Goal: Information Seeking & Learning: Learn about a topic

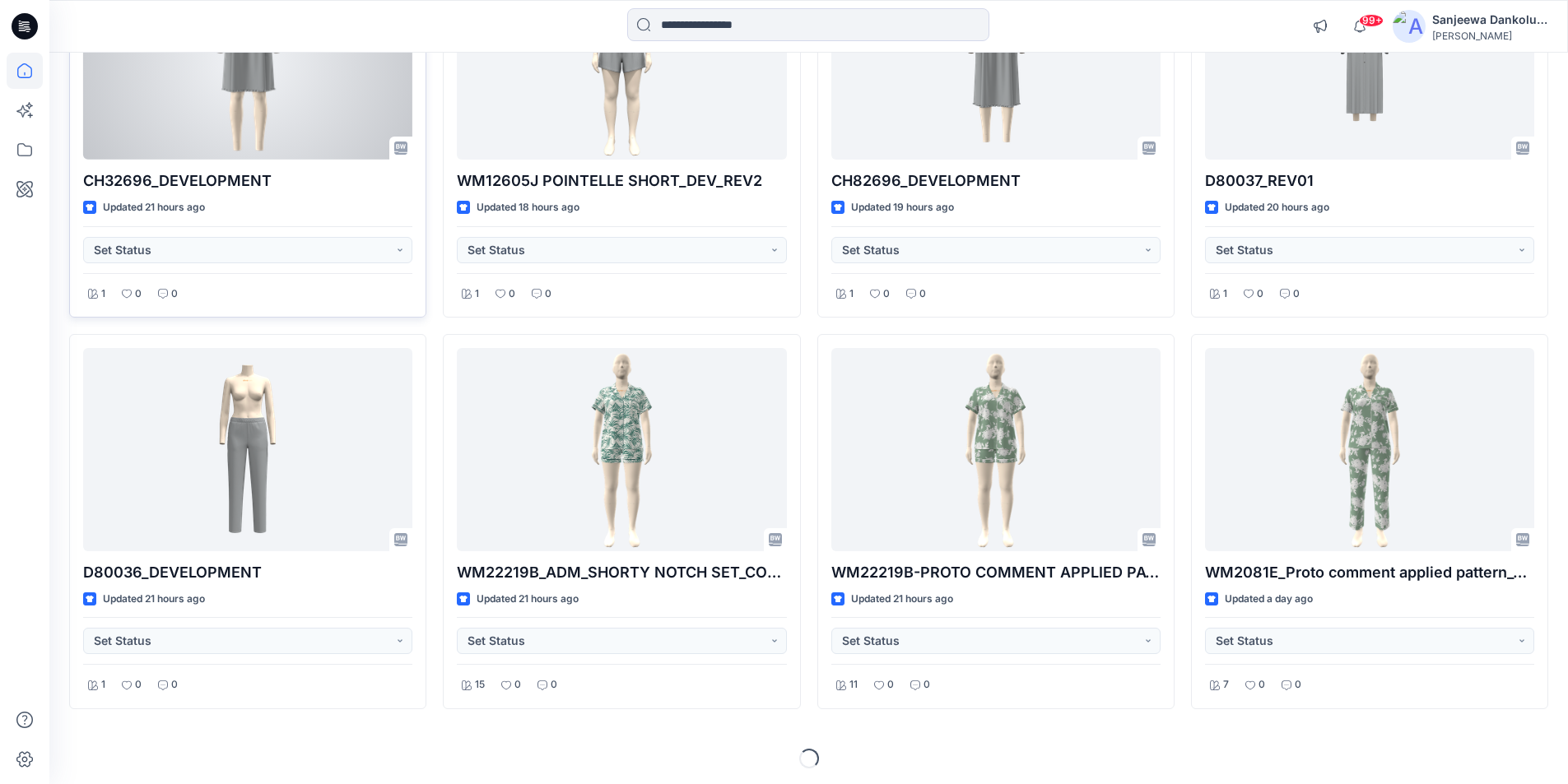
scroll to position [684, 0]
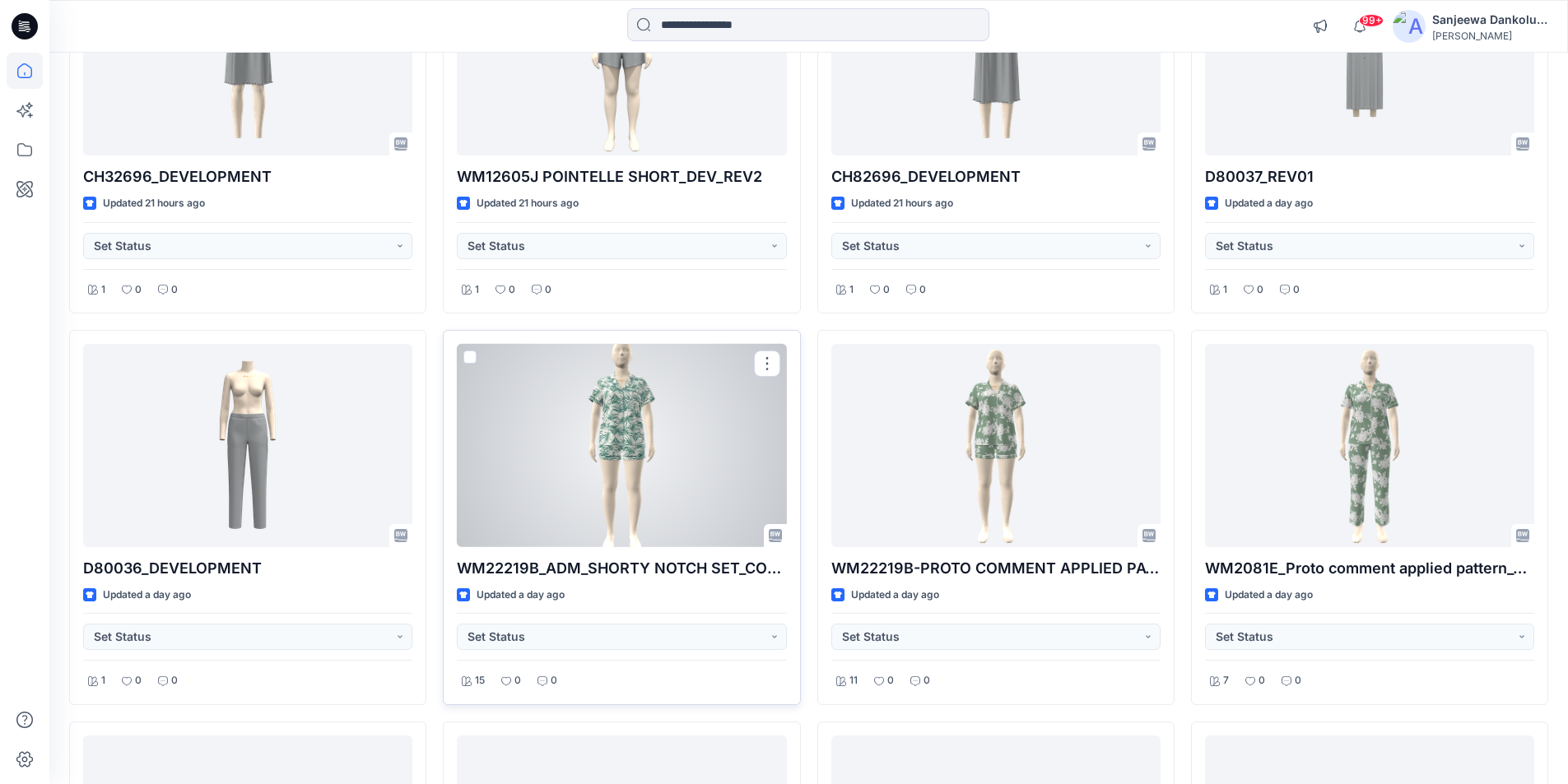
click at [607, 493] on div at bounding box center [621, 446] width 329 height 203
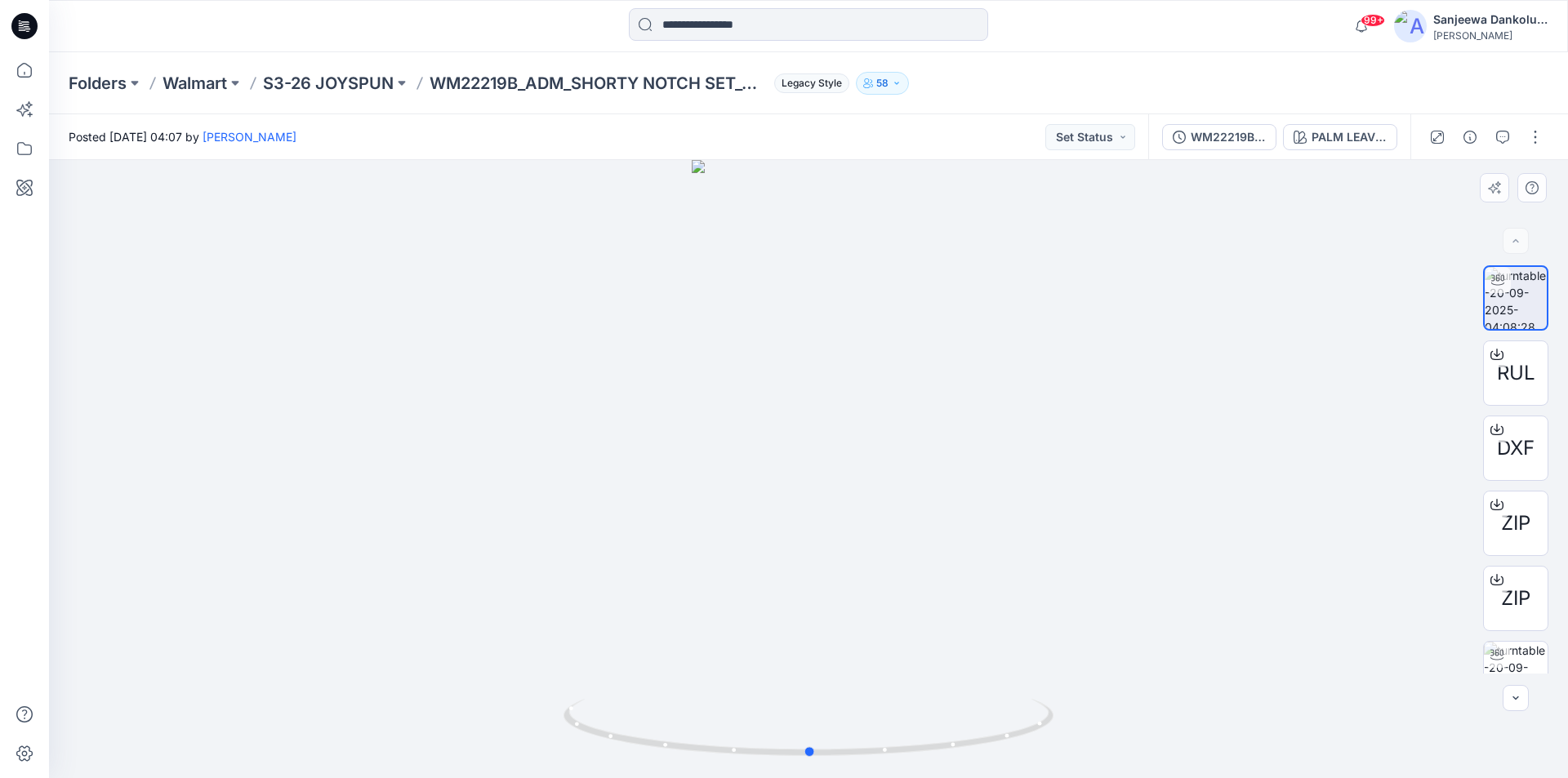
drag, startPoint x: 804, startPoint y: 754, endPoint x: 769, endPoint y: 671, distance: 90.1
click at [773, 672] on div at bounding box center [808, 468] width 1518 height 618
drag, startPoint x: 778, startPoint y: 758, endPoint x: 850, endPoint y: 724, distance: 79.6
click at [850, 724] on icon at bounding box center [810, 729] width 494 height 61
drag, startPoint x: 786, startPoint y: 628, endPoint x: 639, endPoint y: 795, distance: 222.5
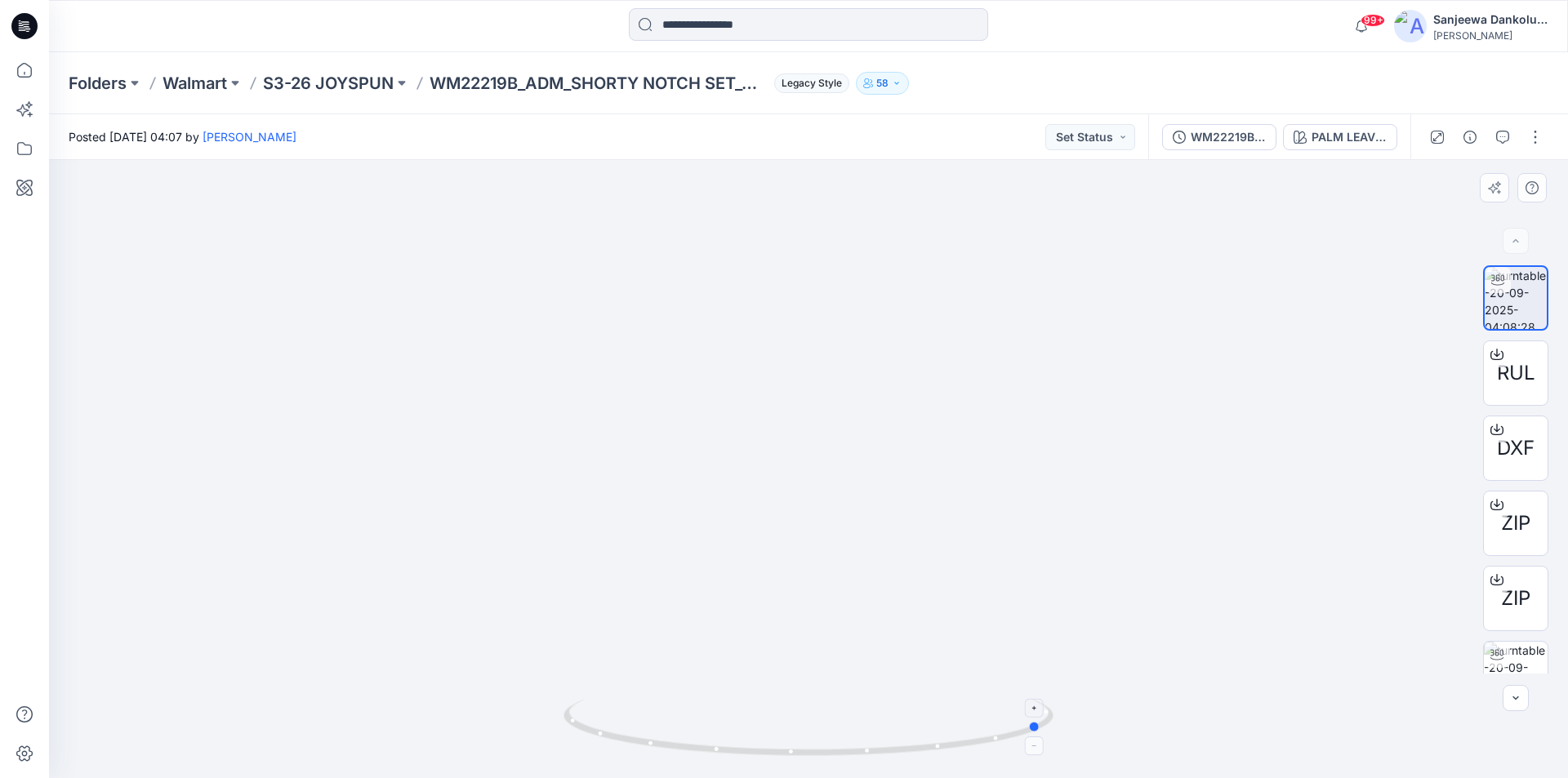
drag, startPoint x: 852, startPoint y: 755, endPoint x: 1042, endPoint y: 704, distance: 196.7
click at [1042, 704] on icon at bounding box center [810, 729] width 494 height 61
click at [1198, 144] on div "WM22219B_ADM_SHORTY NOTCH SET_COLORWAY" at bounding box center [1228, 136] width 75 height 18
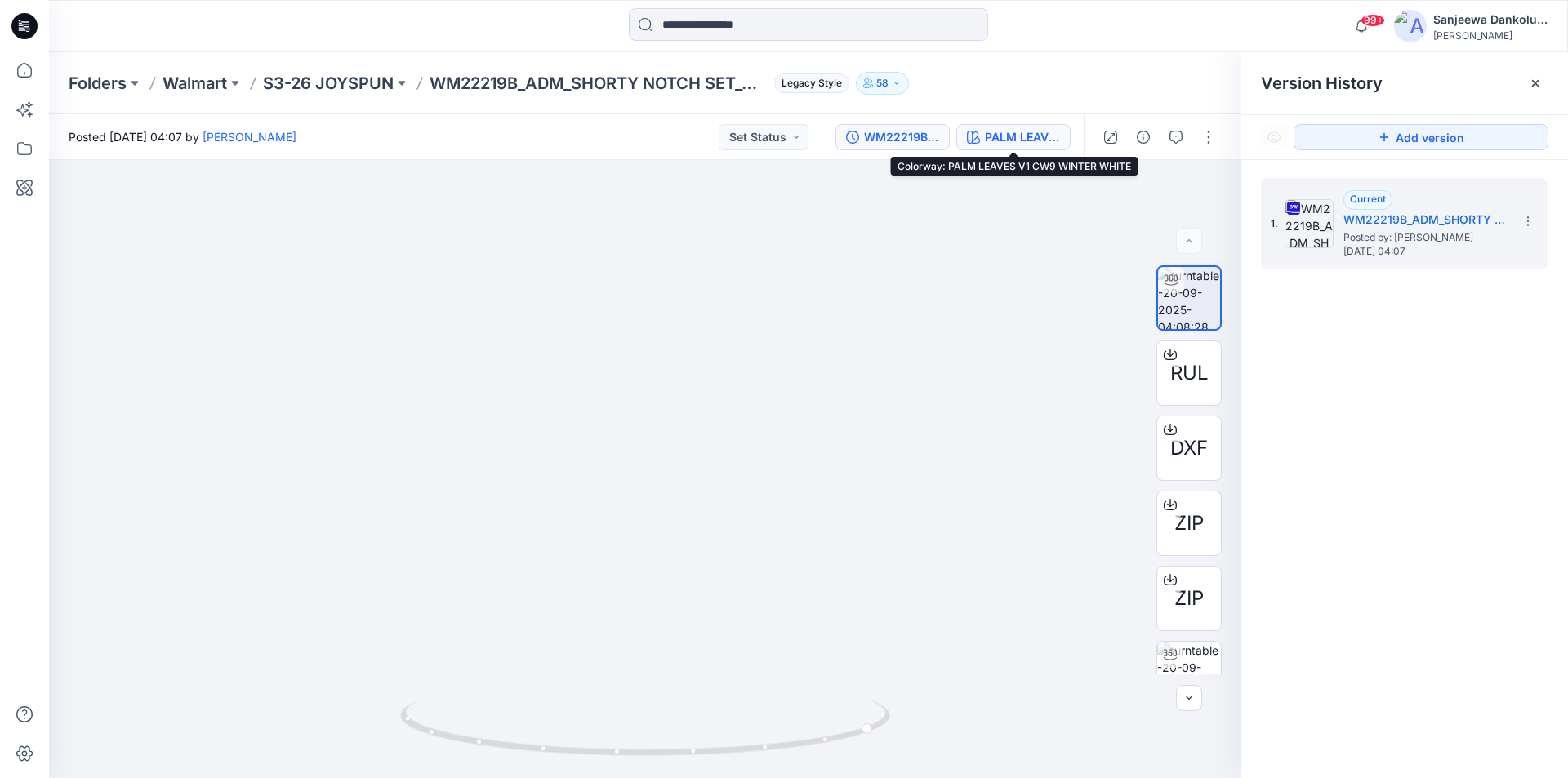
click at [999, 139] on div "PALM LEAVES V1 CW9 WINTER WHITE" at bounding box center [1022, 136] width 75 height 18
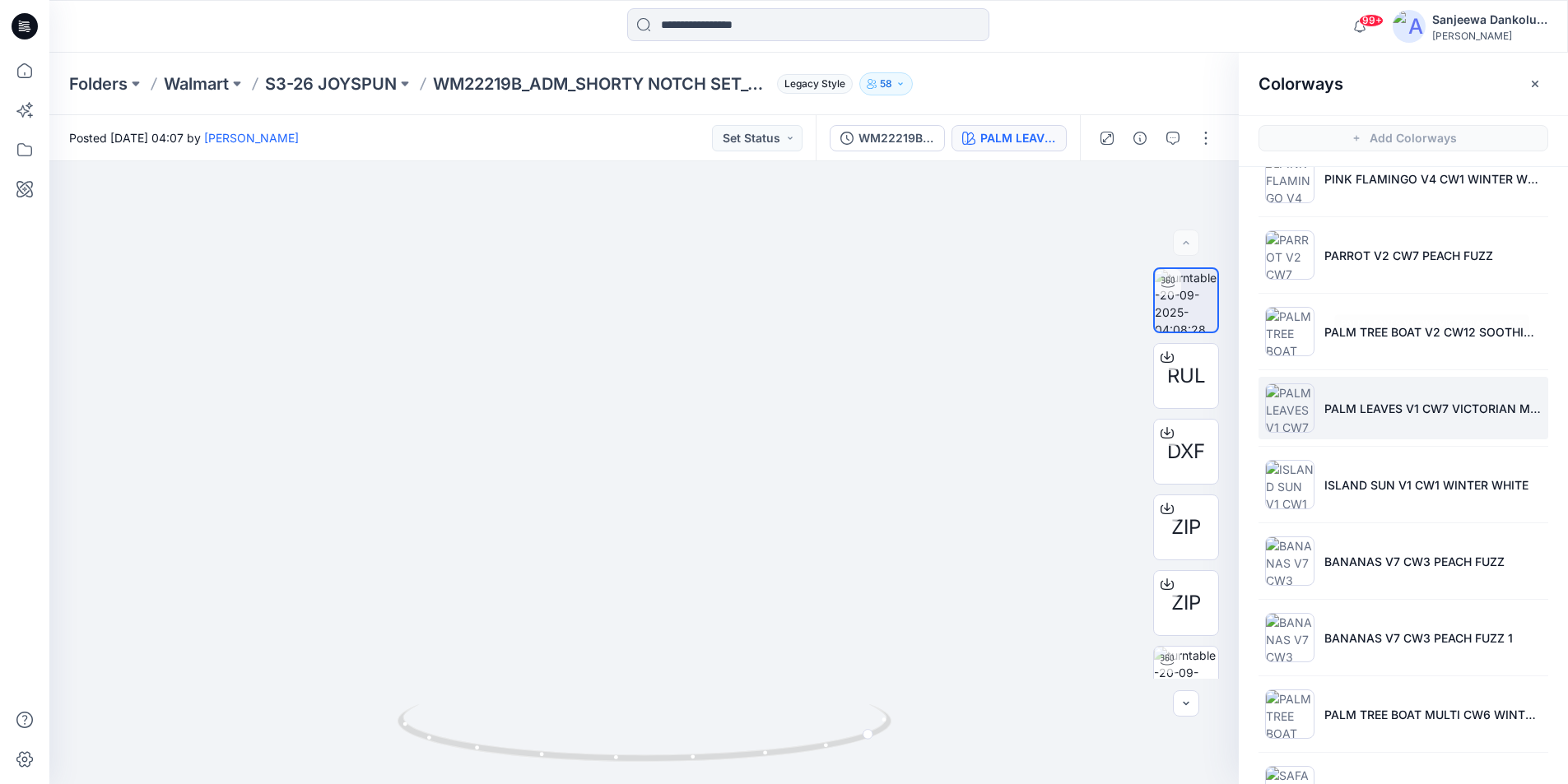
scroll to position [558, 0]
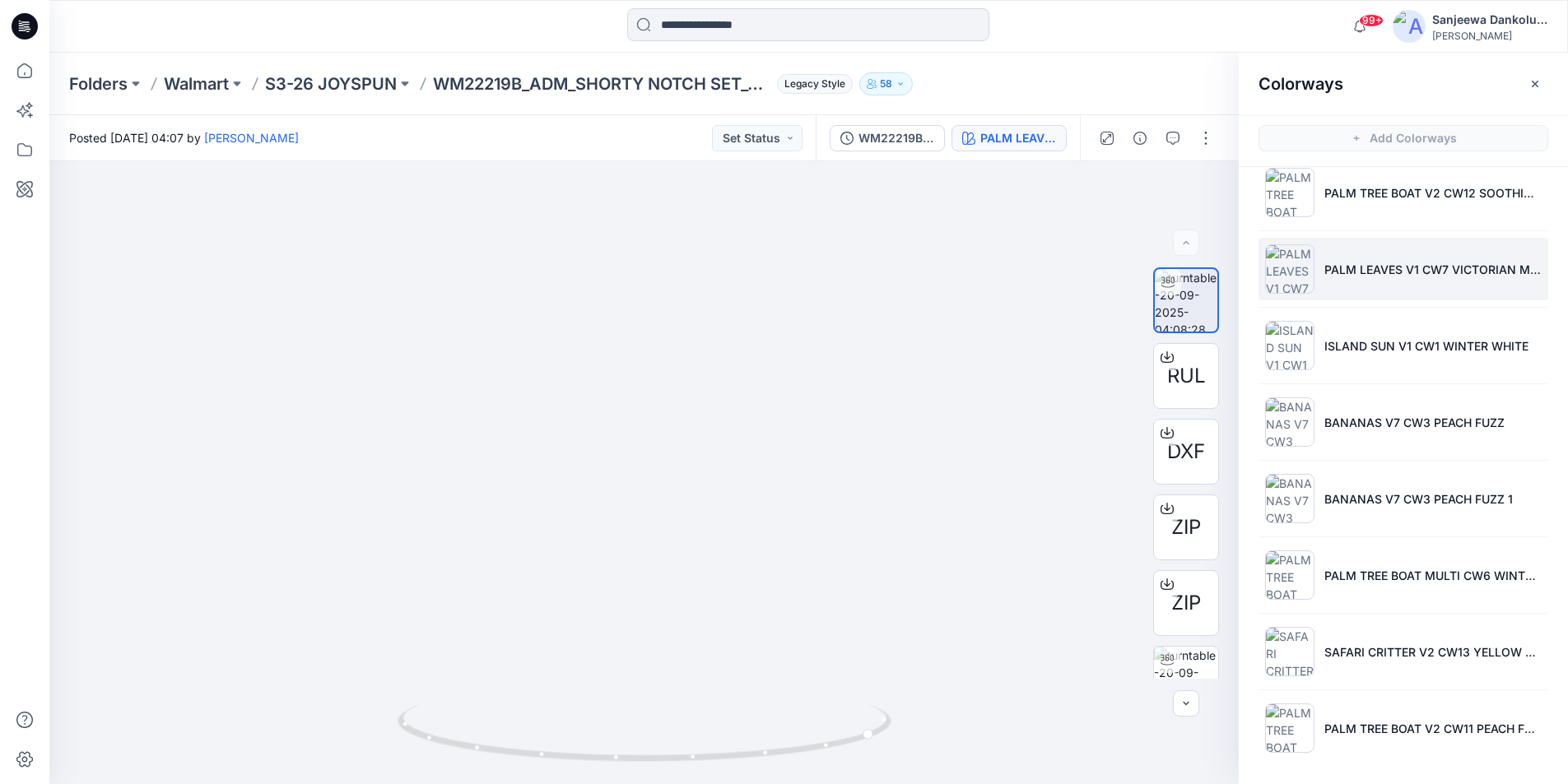
click at [1287, 272] on img at bounding box center [1289, 269] width 49 height 49
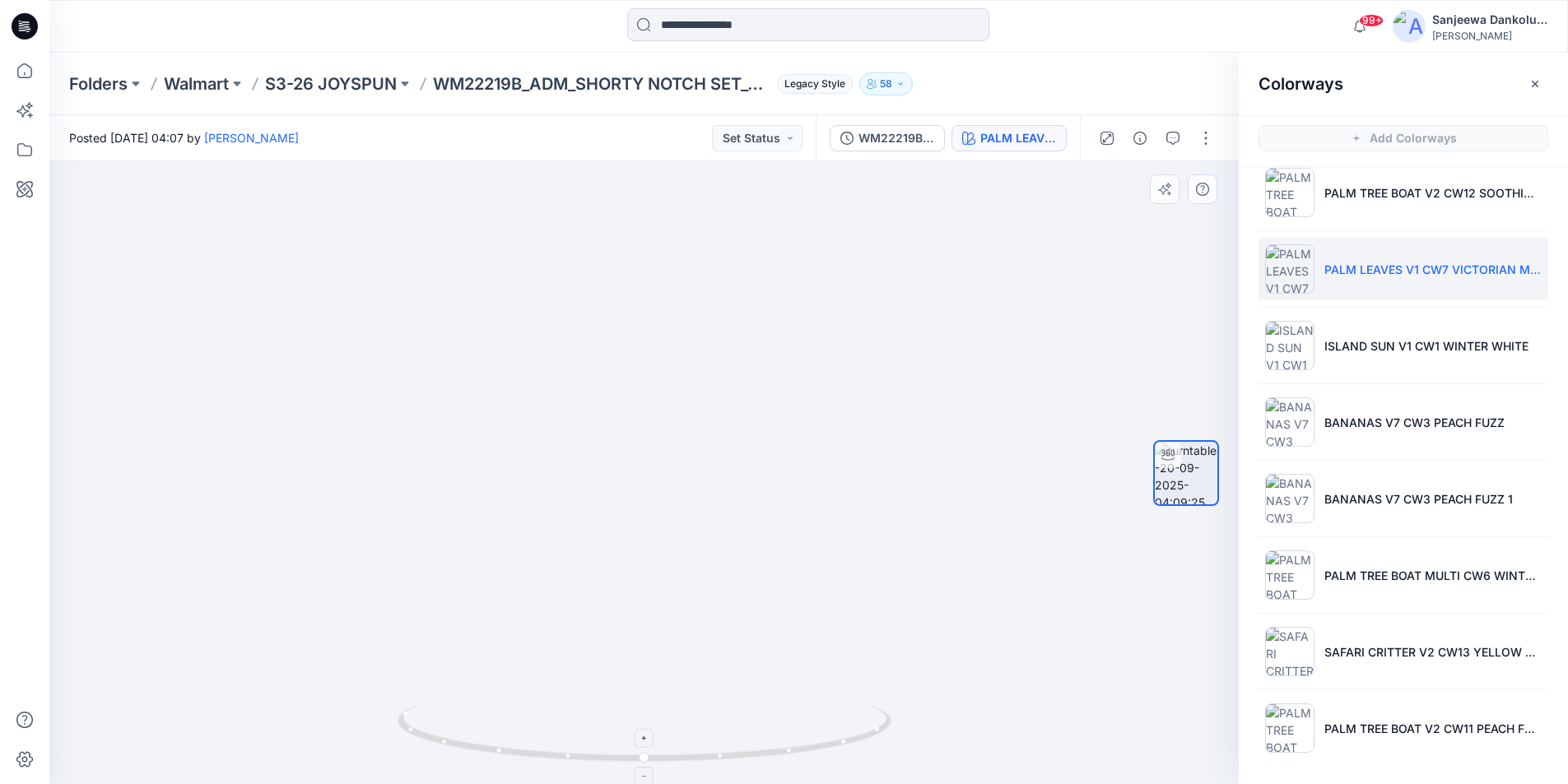
drag, startPoint x: 597, startPoint y: 380, endPoint x: 549, endPoint y: 720, distance: 343.4
click at [1297, 583] on img at bounding box center [1289, 575] width 49 height 49
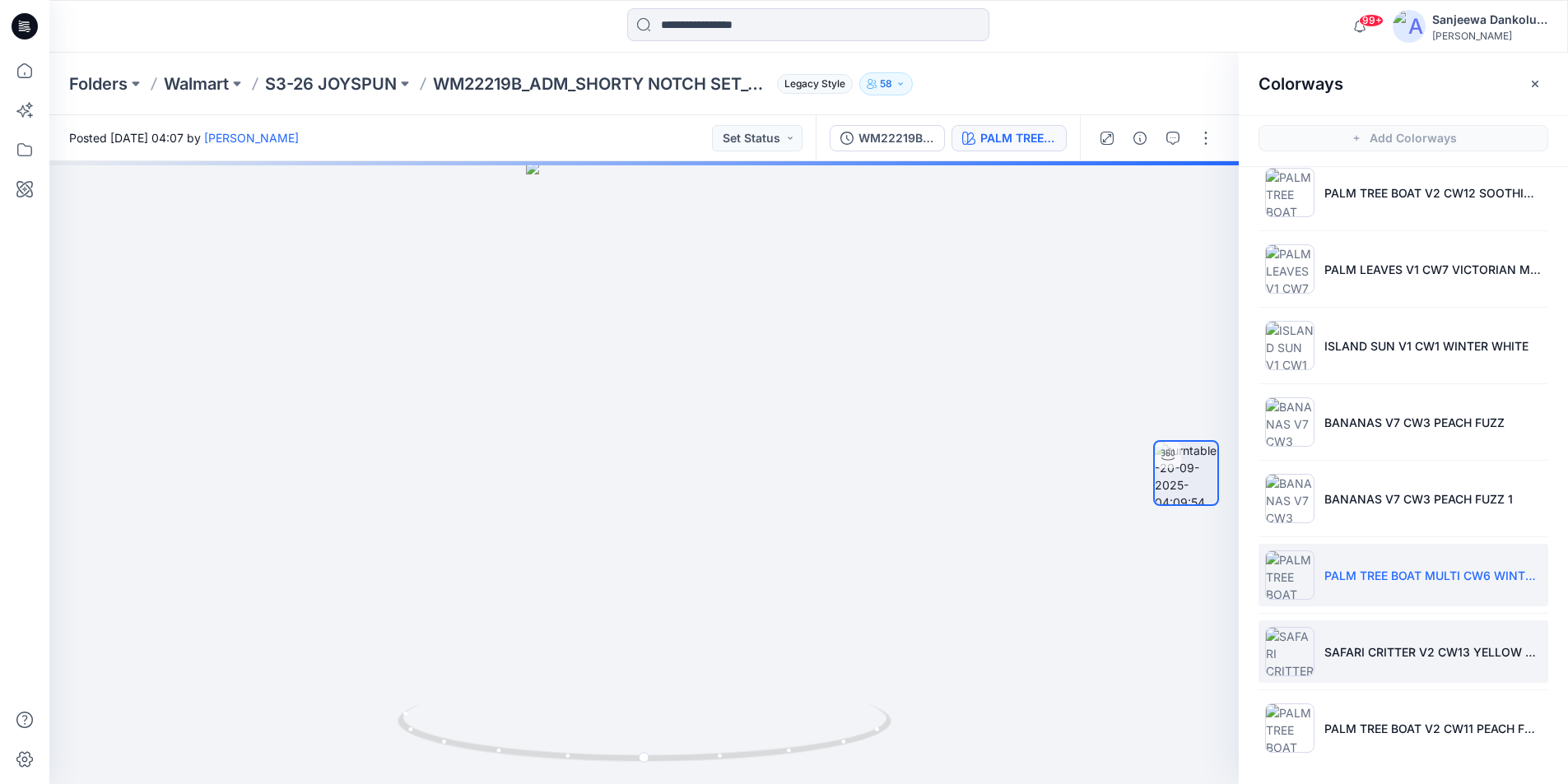
click at [1286, 652] on img at bounding box center [1289, 651] width 49 height 49
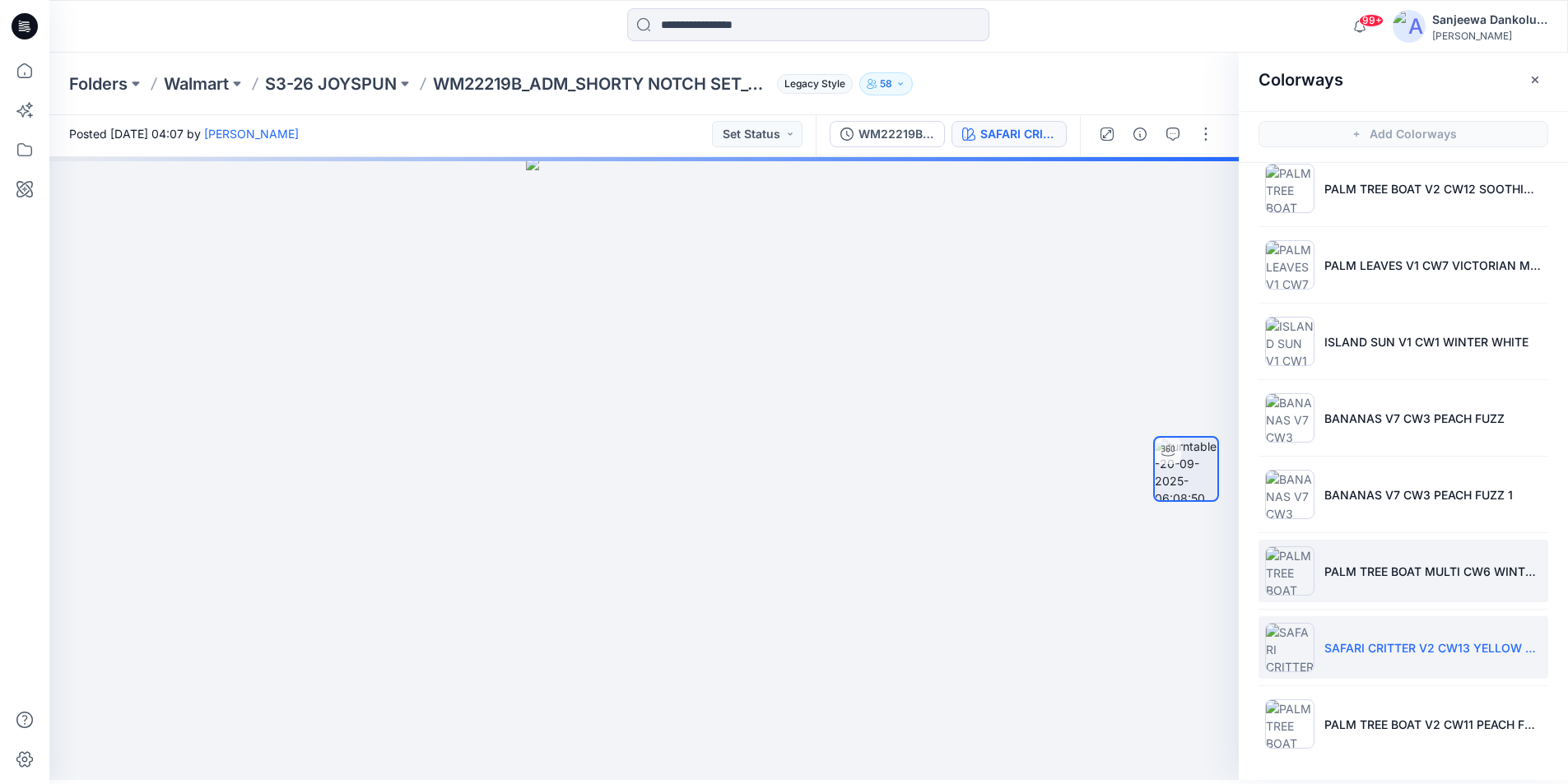
scroll to position [5, 0]
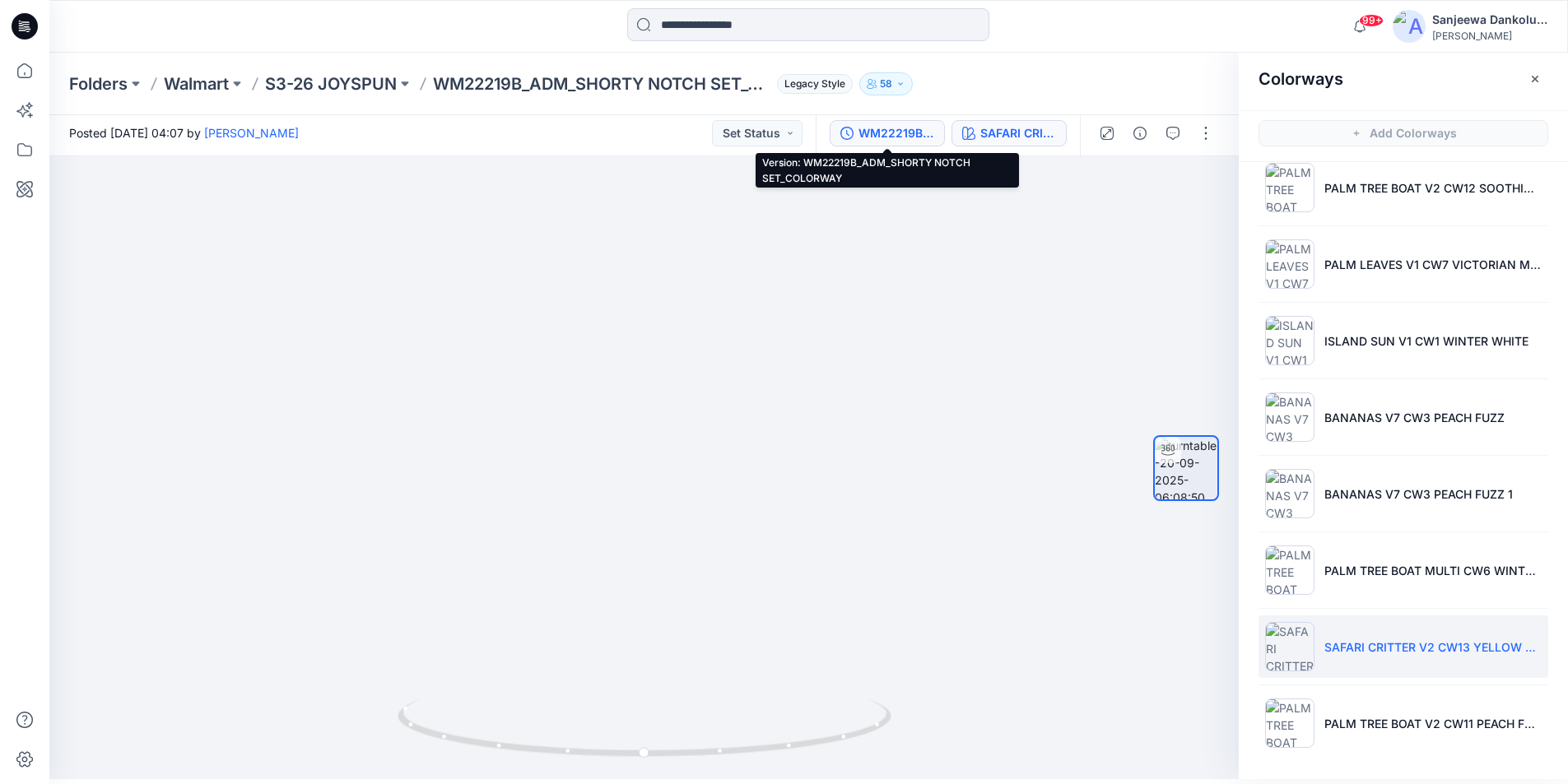
click at [867, 128] on div "WM22219B_ADM_SHORTY NOTCH SET_COLORWAY" at bounding box center [896, 133] width 76 height 18
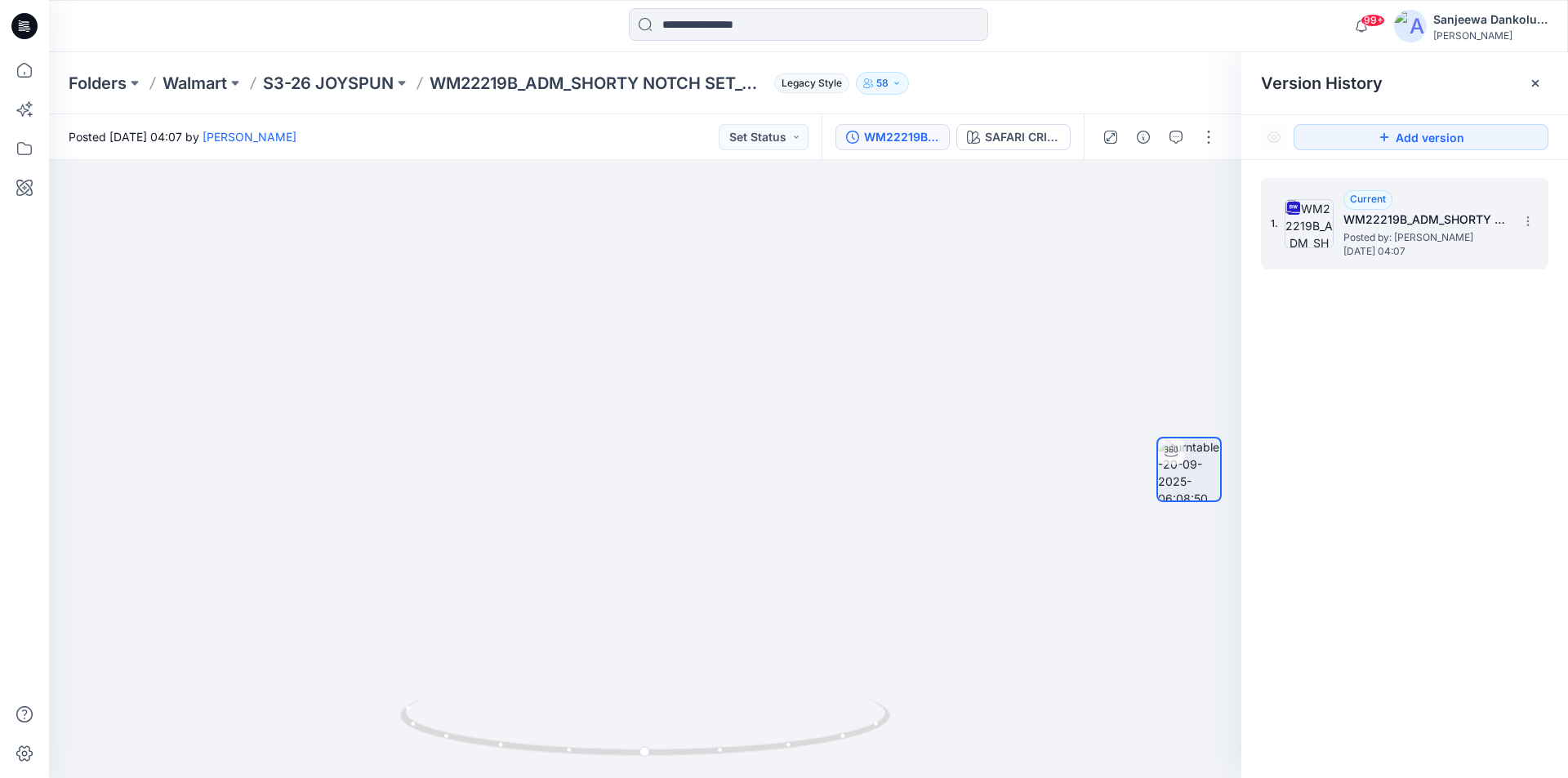
click at [1347, 234] on span "Posted by: [PERSON_NAME]" at bounding box center [1425, 237] width 164 height 16
click at [1004, 149] on button "SAFARI CRITTER V2 CW13 YELLOW SANDBOX" at bounding box center [1013, 137] width 115 height 26
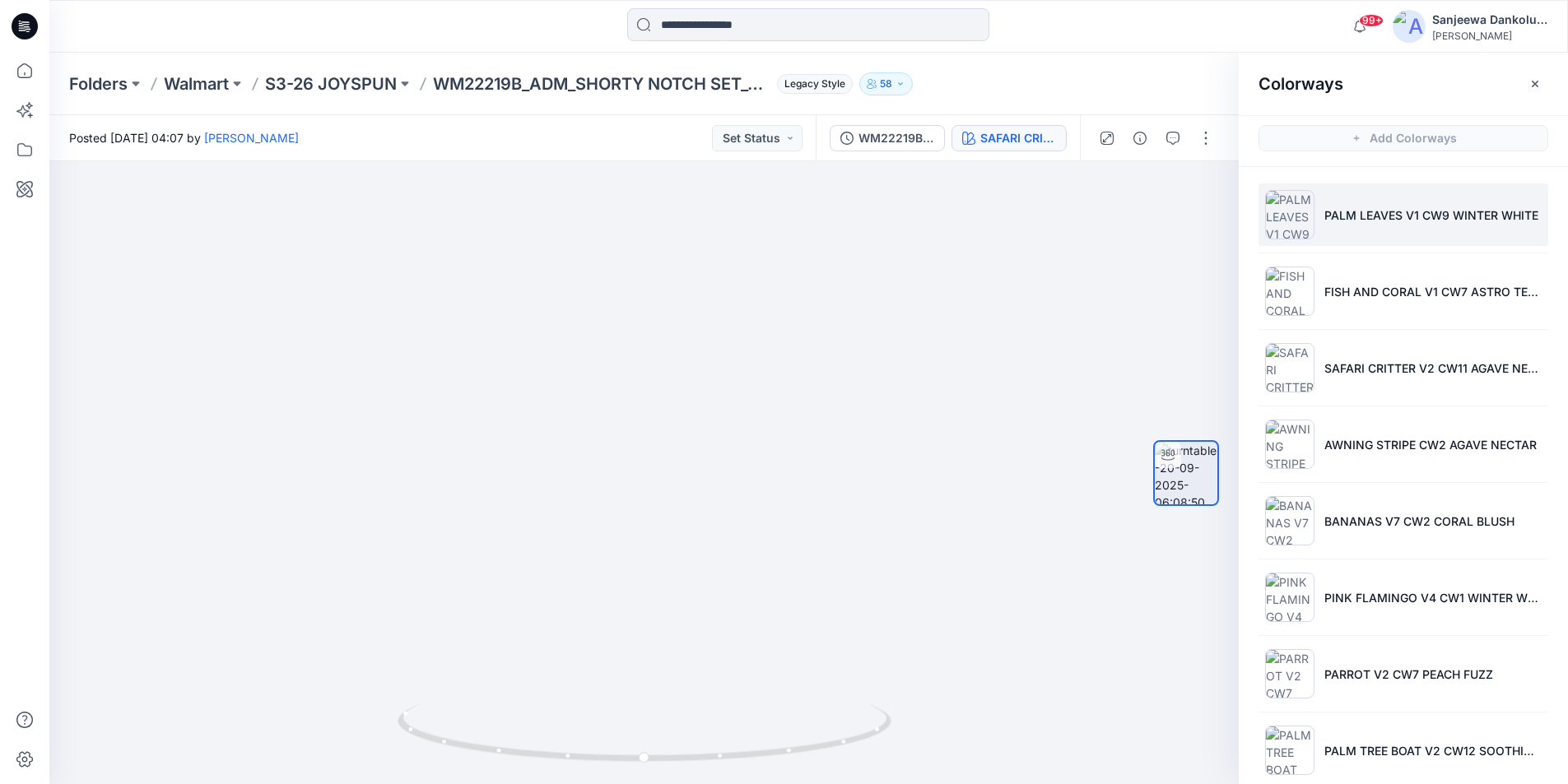
click at [1357, 223] on p "PALM LEAVES V1 CW9 WINTER WHITE" at bounding box center [1431, 215] width 214 height 17
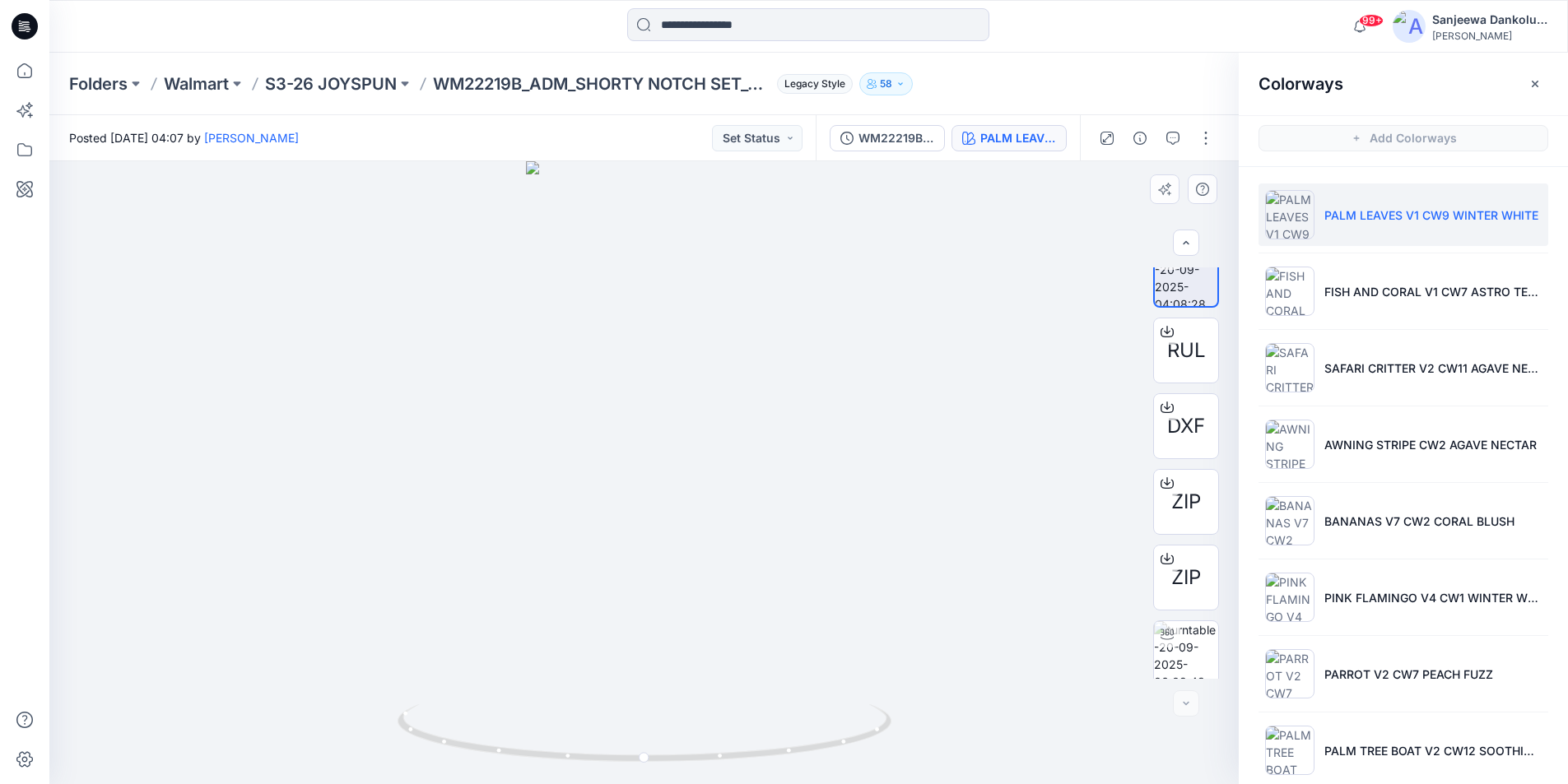
scroll to position [33, 0]
drag, startPoint x: 1225, startPoint y: 443, endPoint x: 1218, endPoint y: 390, distance: 53.5
click at [1218, 391] on div "RUL DXF ZIP ZIP" at bounding box center [1185, 473] width 105 height 411
click at [1197, 643] on img at bounding box center [1186, 647] width 64 height 64
drag, startPoint x: 648, startPoint y: 763, endPoint x: 658, endPoint y: 673, distance: 90.6
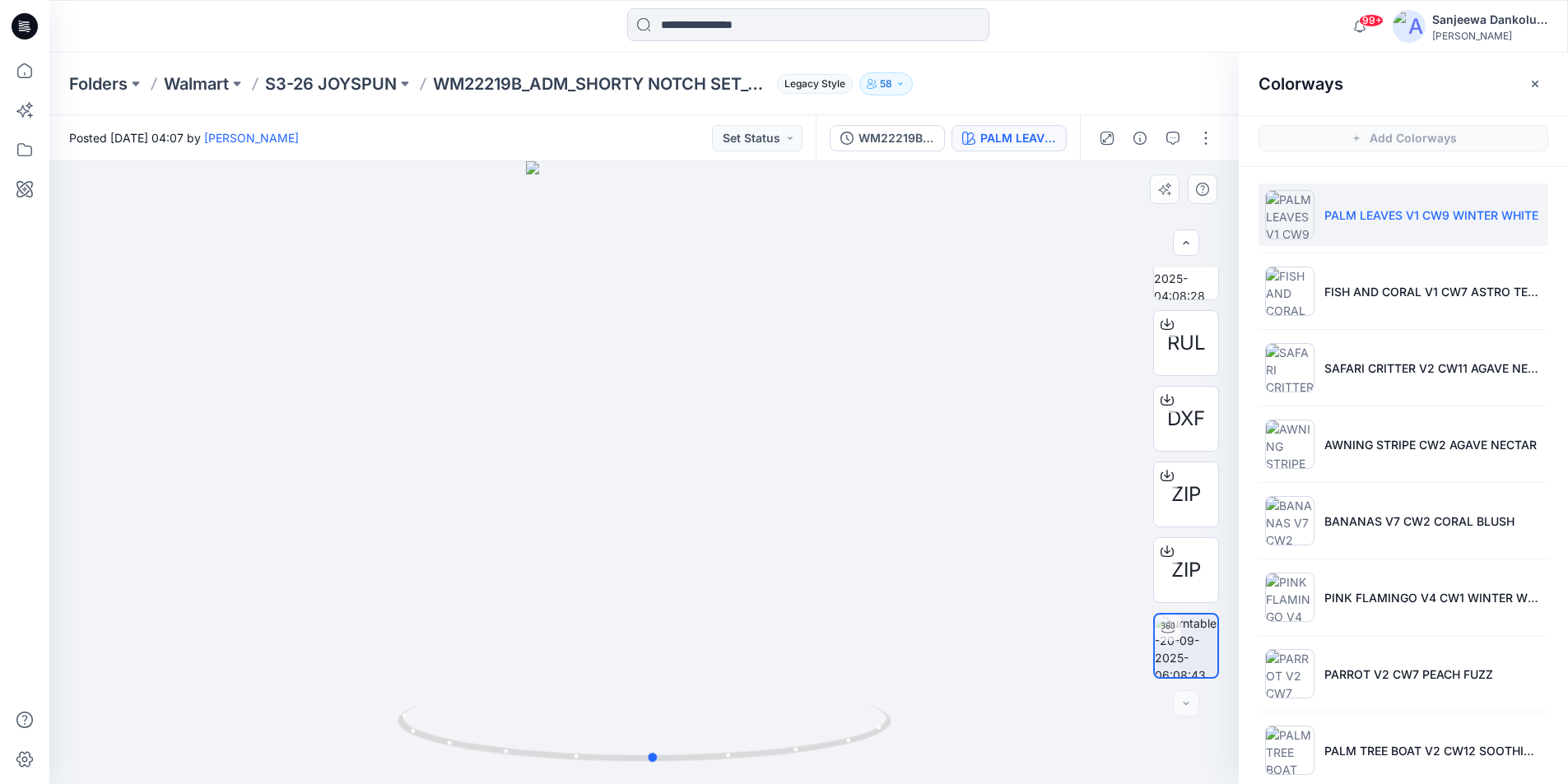
click at [657, 674] on div at bounding box center [644, 472] width 1189 height 623
drag, startPoint x: 728, startPoint y: 759, endPoint x: 733, endPoint y: 657, distance: 102.1
click at [733, 657] on div at bounding box center [644, 472] width 1189 height 623
